Goal: Task Accomplishment & Management: Manage account settings

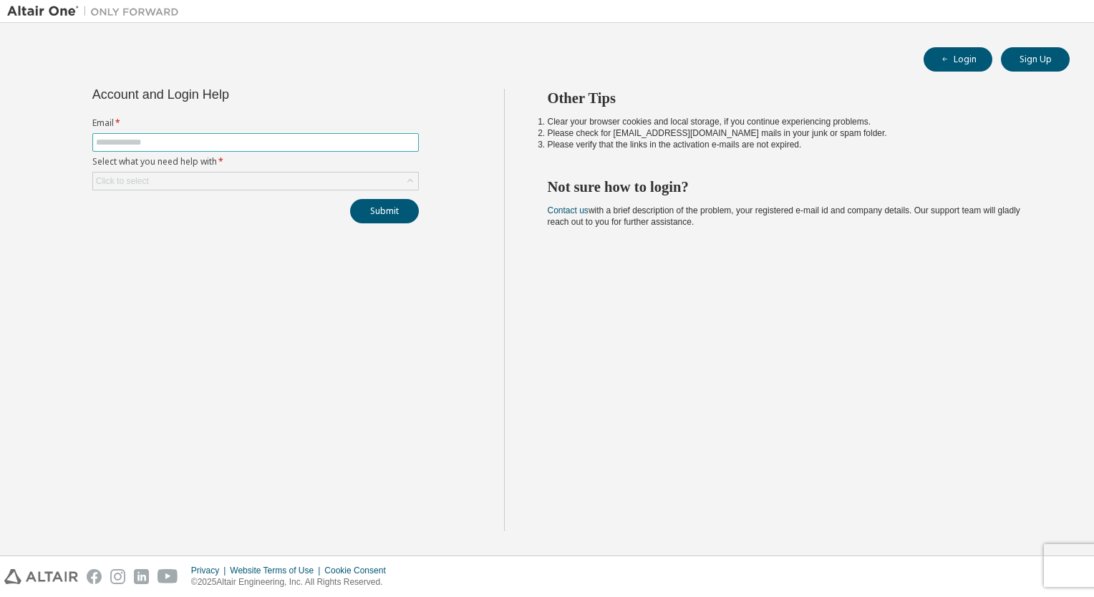
click at [263, 139] on input "text" at bounding box center [255, 142] width 319 height 11
type input "**********"
click at [246, 186] on div "Click to select" at bounding box center [255, 181] width 325 height 17
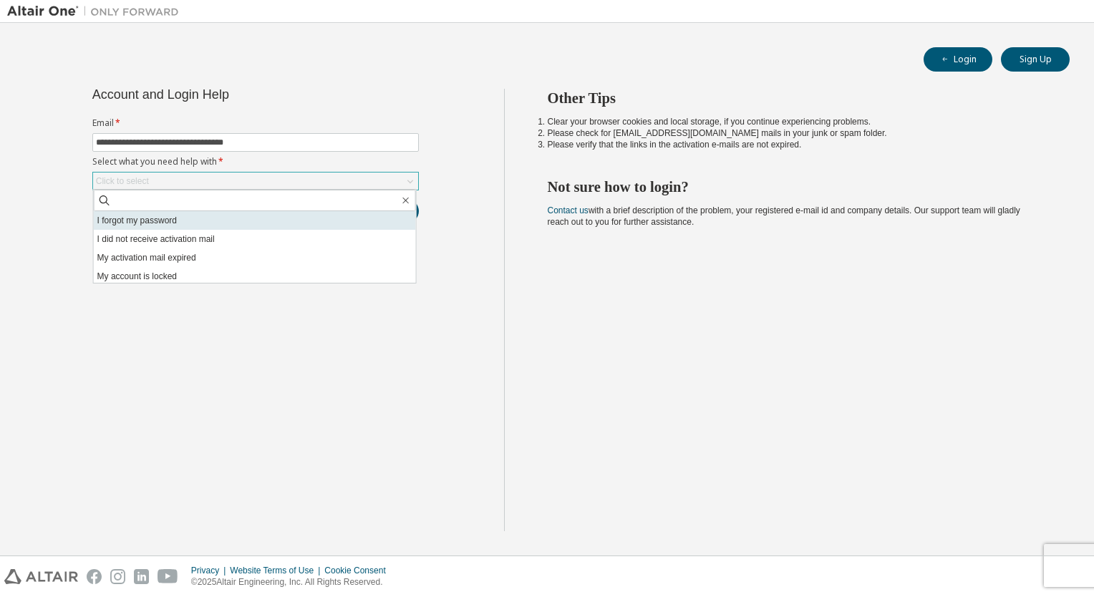
click at [214, 221] on li "I forgot my password" at bounding box center [255, 220] width 322 height 19
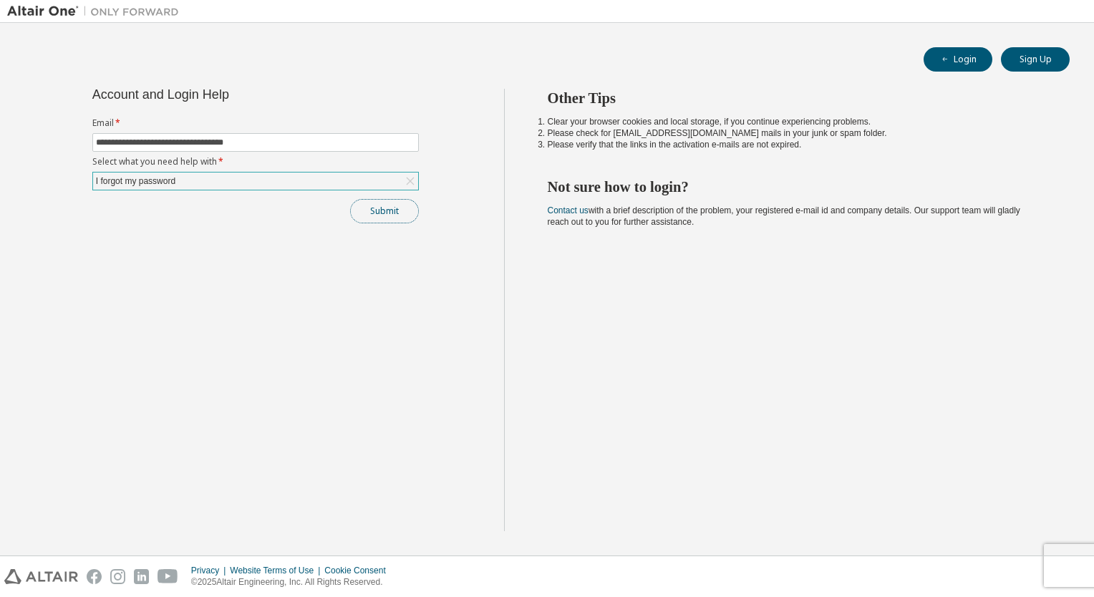
click at [359, 207] on button "Submit" at bounding box center [384, 211] width 69 height 24
click at [394, 211] on button "Submit" at bounding box center [384, 211] width 69 height 24
